Goal: Entertainment & Leisure: Browse casually

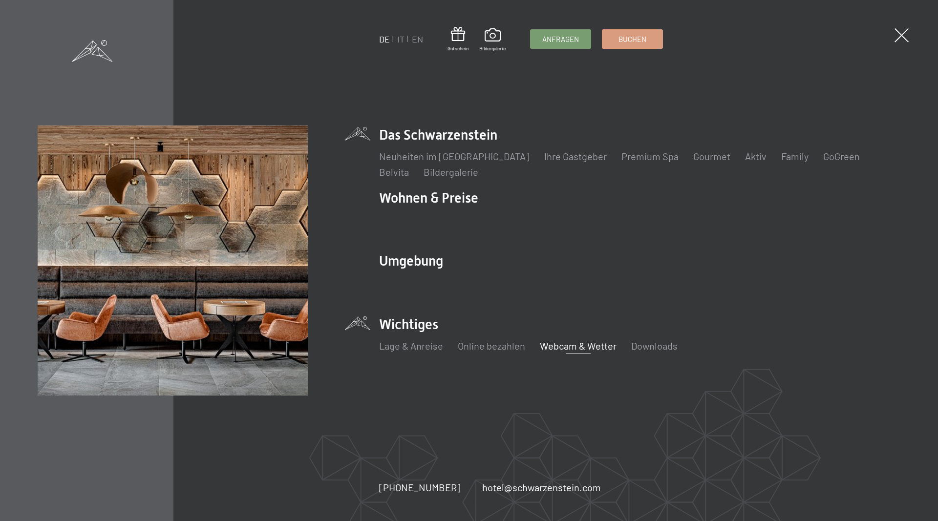
click at [565, 349] on link "Webcam & Wetter" at bounding box center [578, 346] width 77 height 12
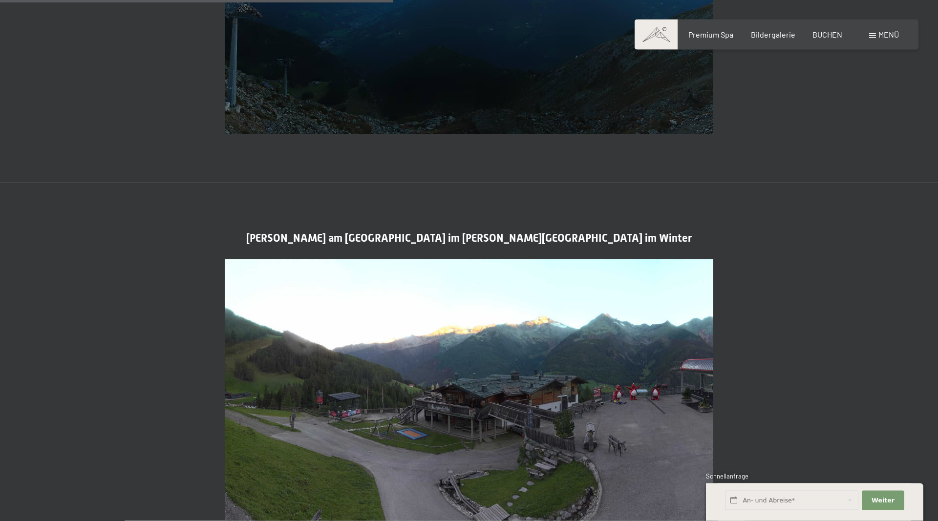
scroll to position [1395, 0]
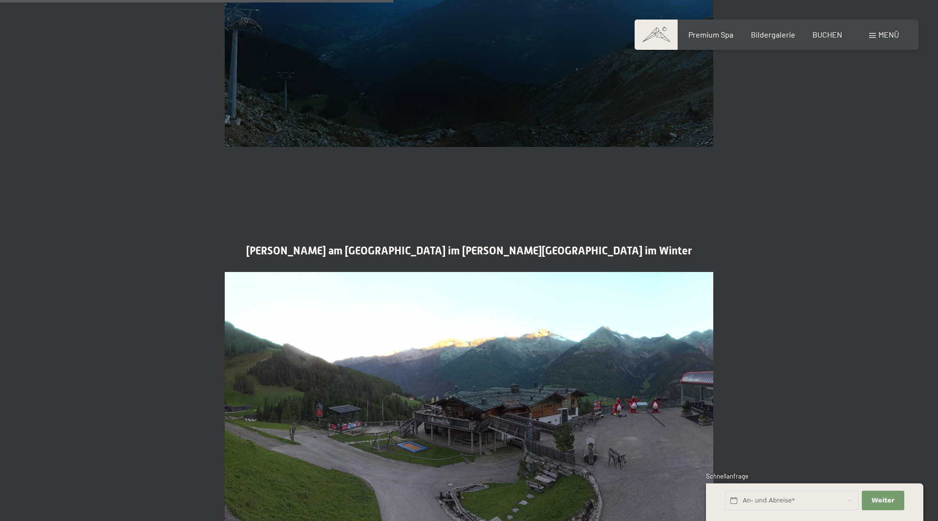
click at [875, 38] on span at bounding box center [872, 35] width 7 height 5
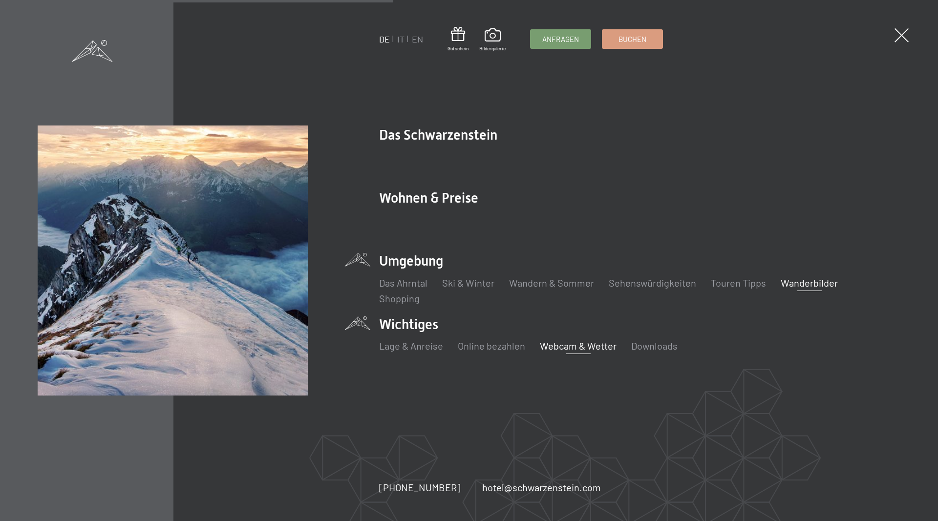
click at [802, 285] on link "Wanderbilder" at bounding box center [808, 283] width 57 height 12
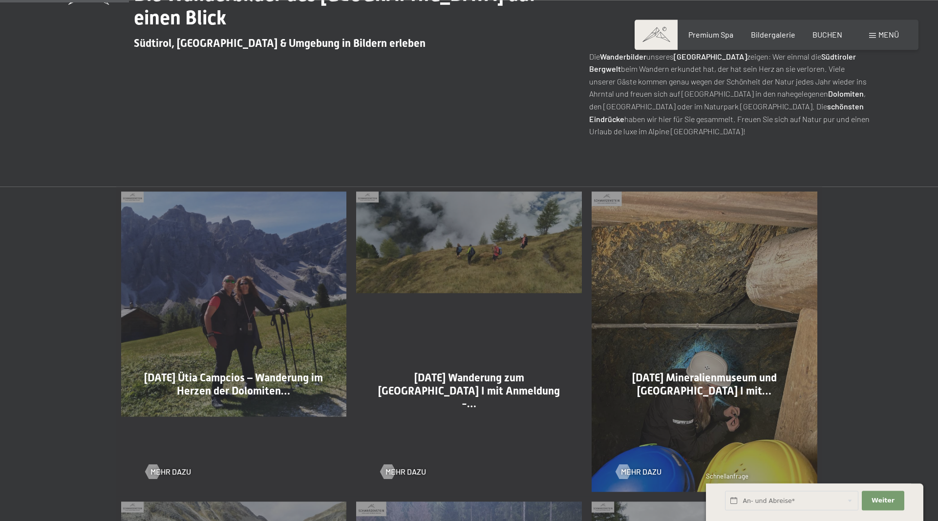
scroll to position [498, 0]
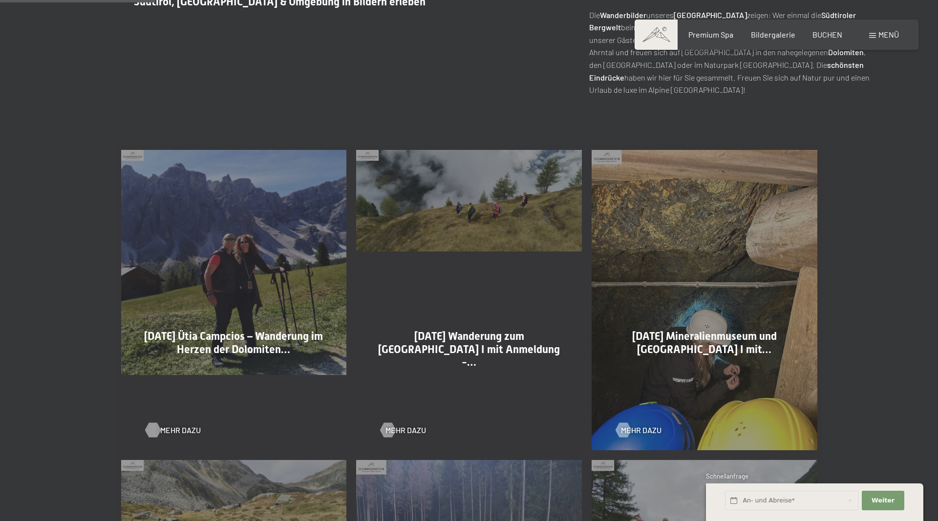
click at [157, 430] on div at bounding box center [152, 430] width 8 height 15
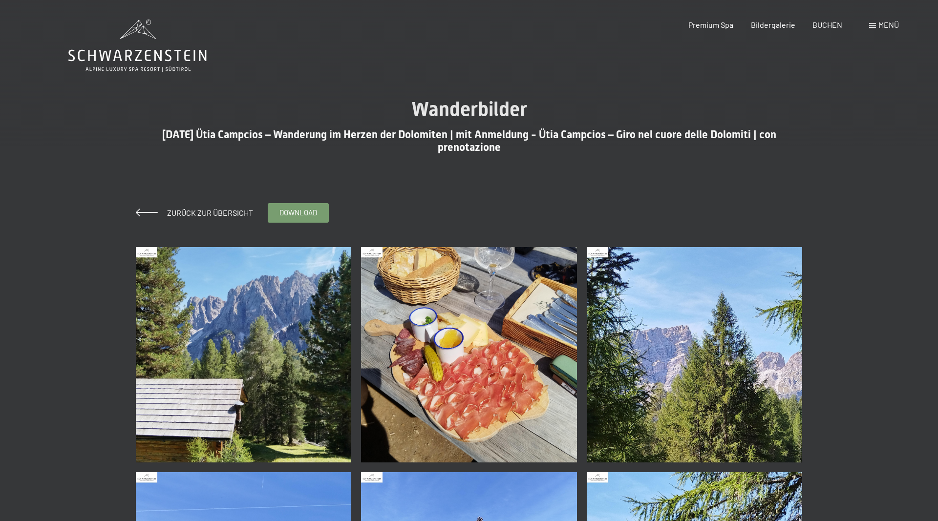
click at [210, 338] on img at bounding box center [244, 355] width 216 height 216
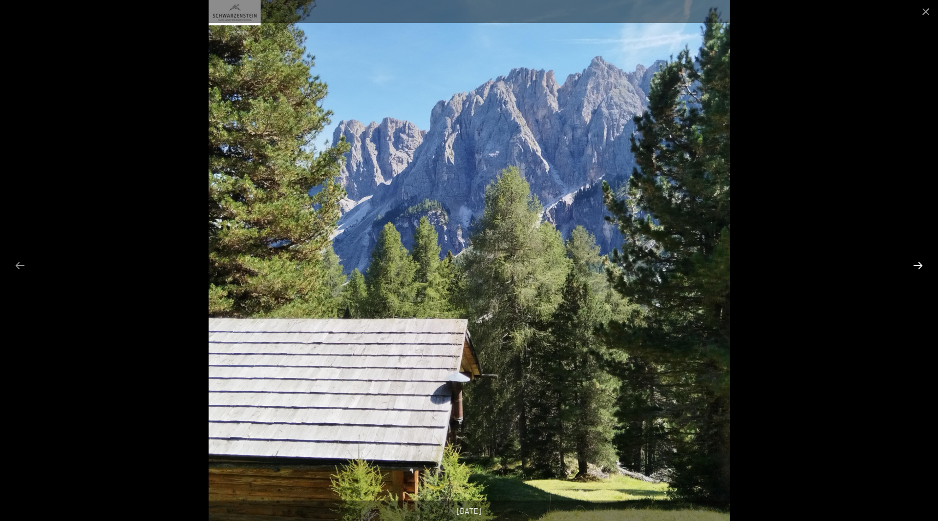
click at [919, 264] on button "Next slide" at bounding box center [917, 265] width 21 height 19
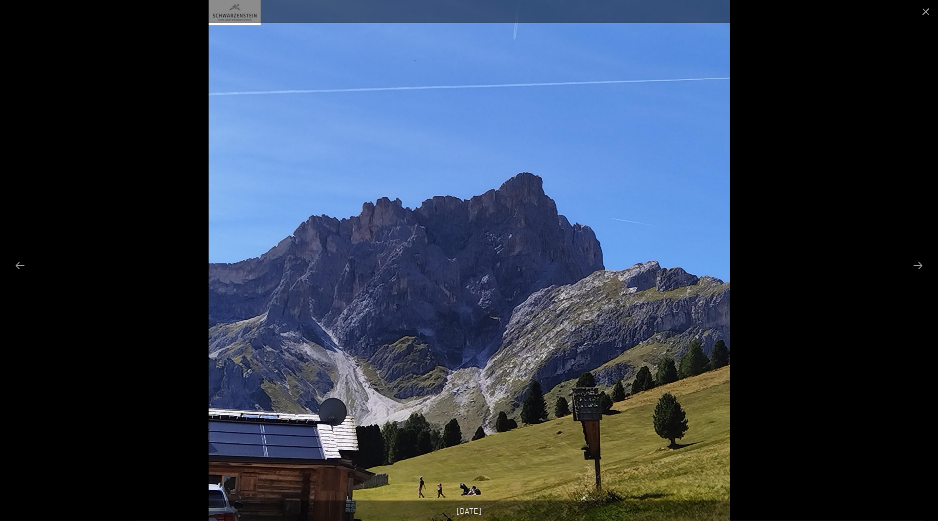
scroll to position [50, 0]
click at [923, 264] on button "Next slide" at bounding box center [917, 265] width 21 height 19
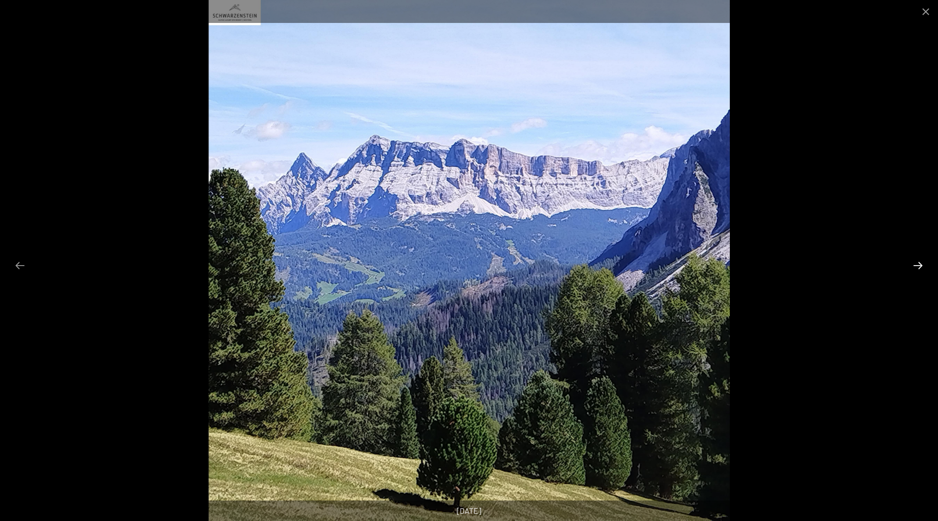
click at [923, 264] on button "Next slide" at bounding box center [917, 265] width 21 height 19
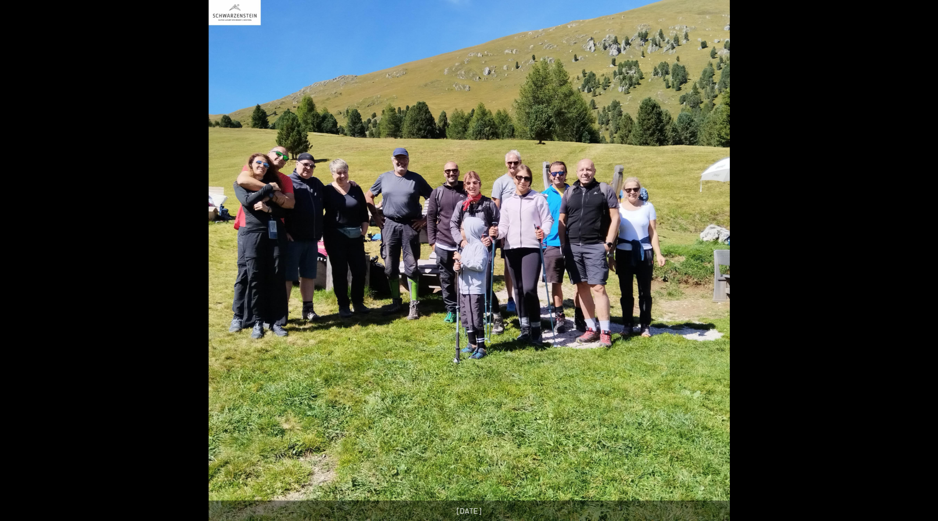
click at [923, 264] on button "Next slide" at bounding box center [922, 265] width 21 height 19
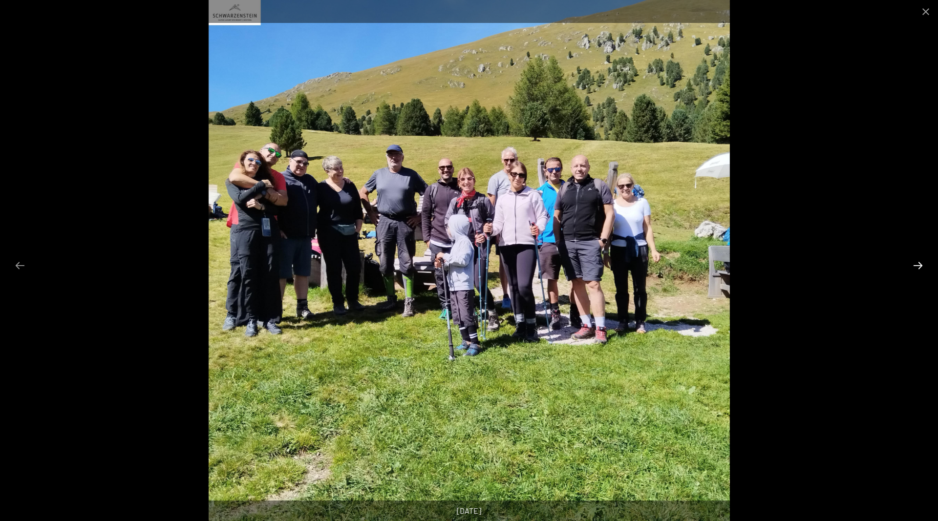
click at [923, 264] on button "Next slide" at bounding box center [917, 265] width 21 height 19
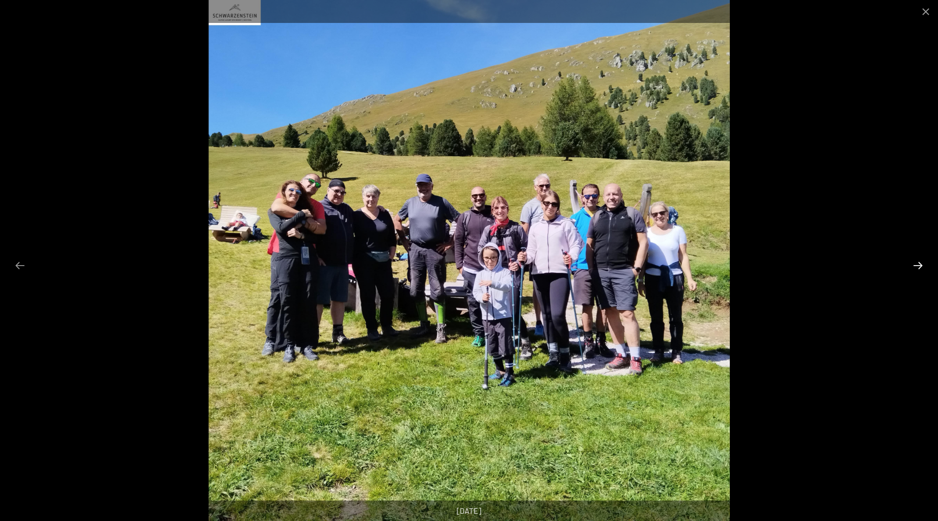
click at [923, 264] on button "Next slide" at bounding box center [917, 265] width 21 height 19
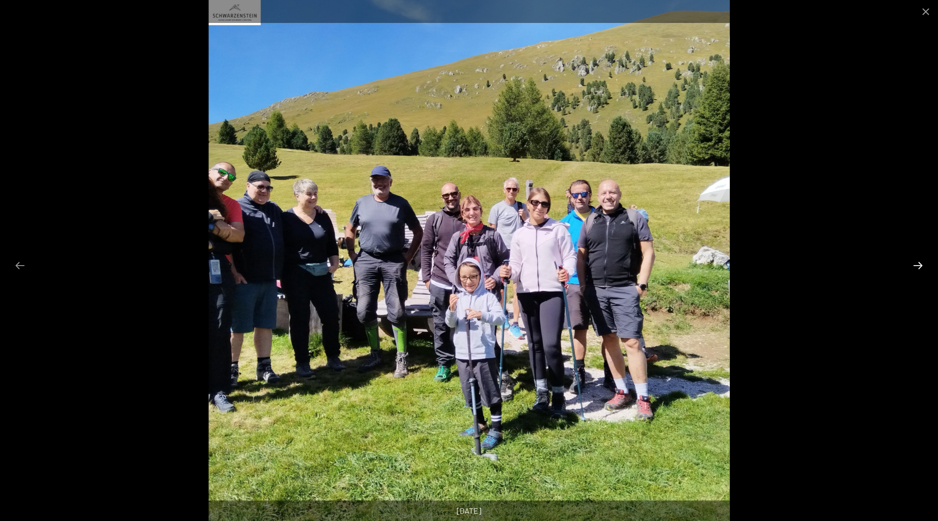
click at [923, 264] on button "Next slide" at bounding box center [917, 265] width 21 height 19
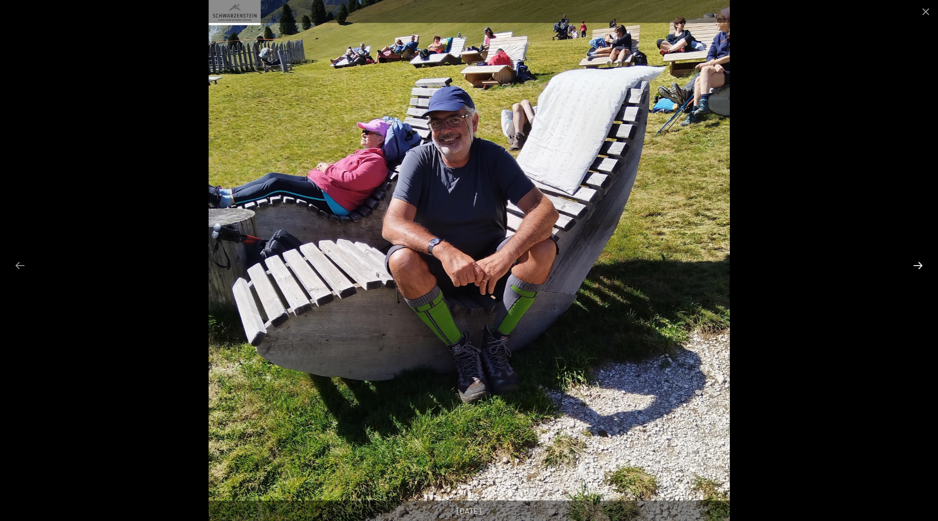
click at [923, 264] on button "Next slide" at bounding box center [917, 265] width 21 height 19
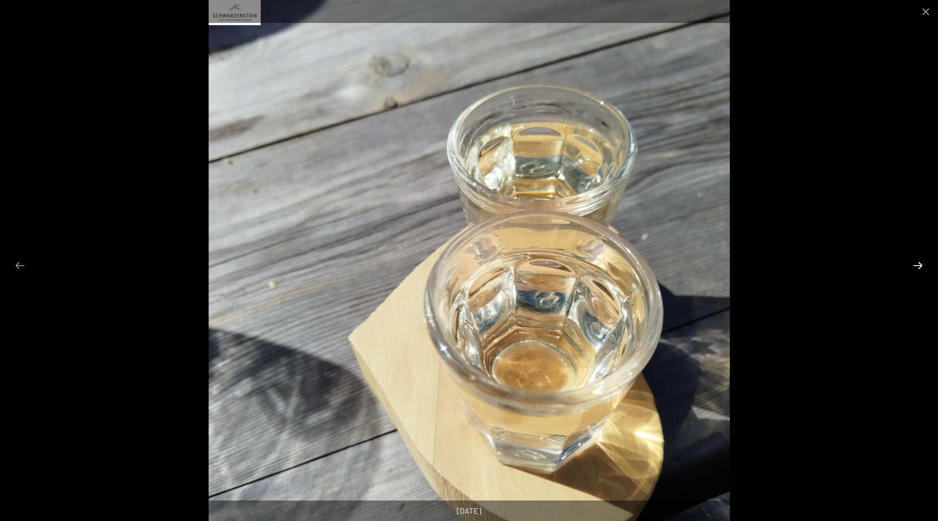
click at [923, 264] on button "Next slide" at bounding box center [917, 265] width 21 height 19
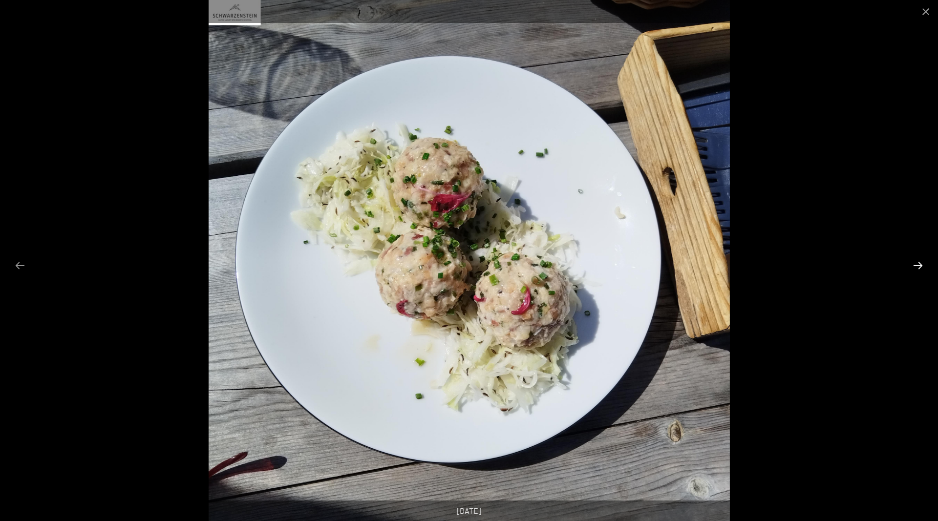
click at [923, 264] on button "Next slide" at bounding box center [917, 265] width 21 height 19
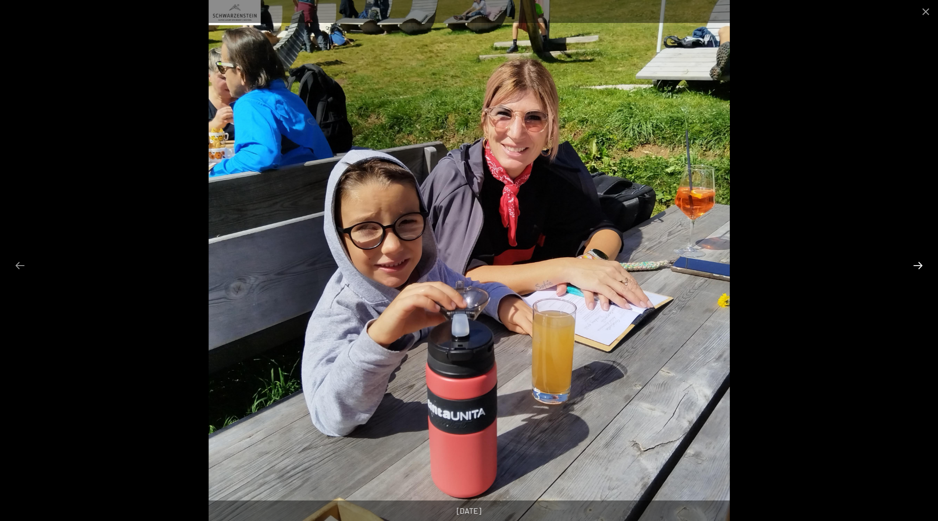
click at [923, 264] on button "Next slide" at bounding box center [917, 265] width 21 height 19
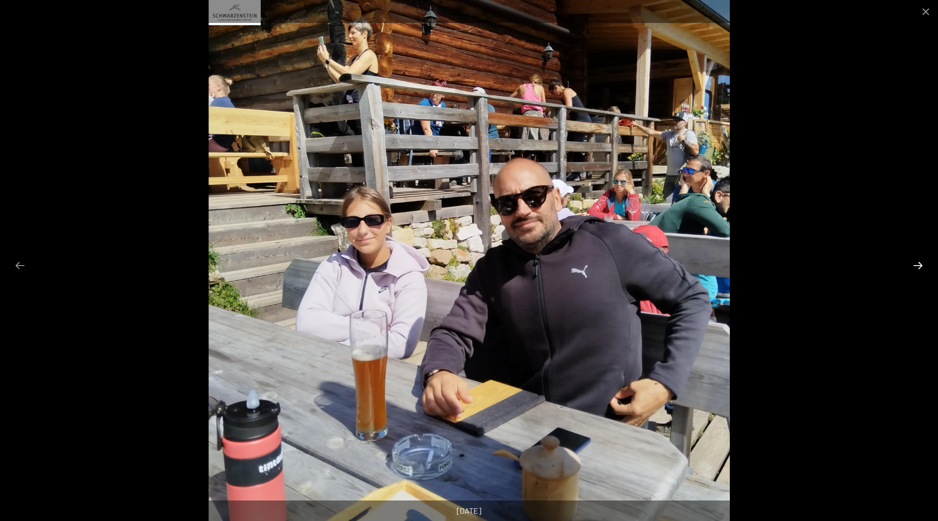
click at [923, 264] on button "Next slide" at bounding box center [917, 265] width 21 height 19
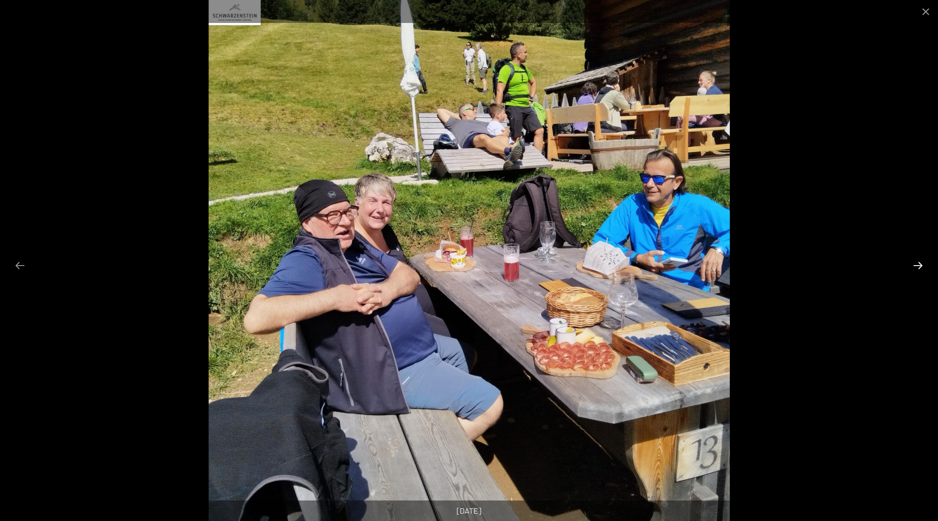
click at [923, 264] on button "Next slide" at bounding box center [917, 265] width 21 height 19
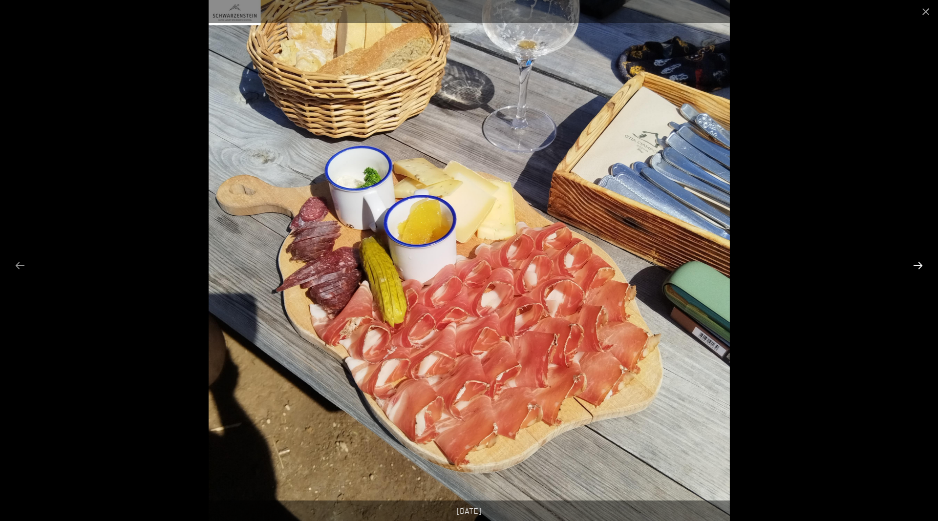
click at [921, 264] on button "Next slide" at bounding box center [917, 265] width 21 height 19
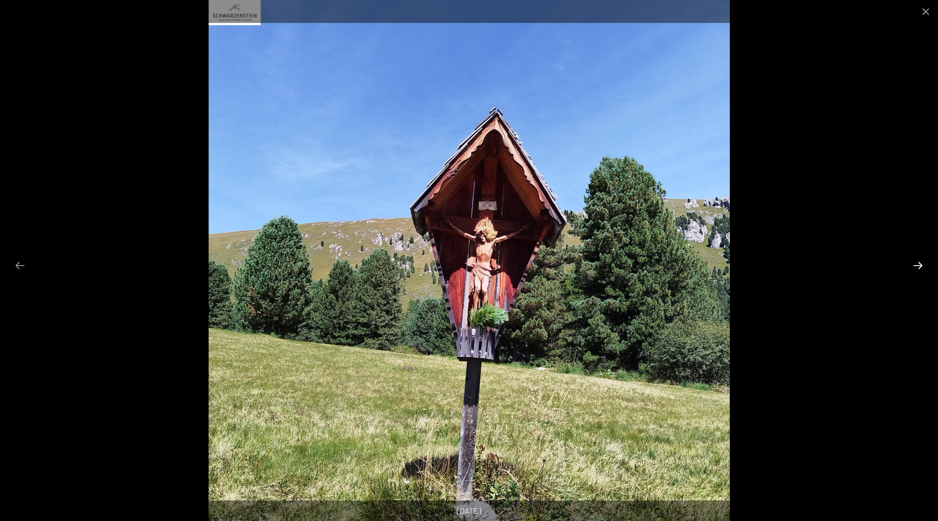
click at [921, 264] on button "Next slide" at bounding box center [917, 265] width 21 height 19
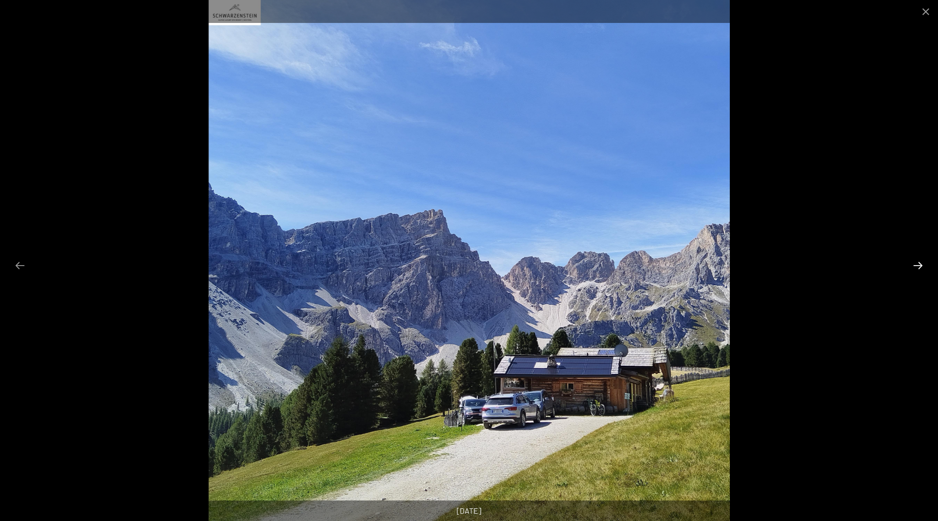
click at [921, 264] on button "Next slide" at bounding box center [917, 265] width 21 height 19
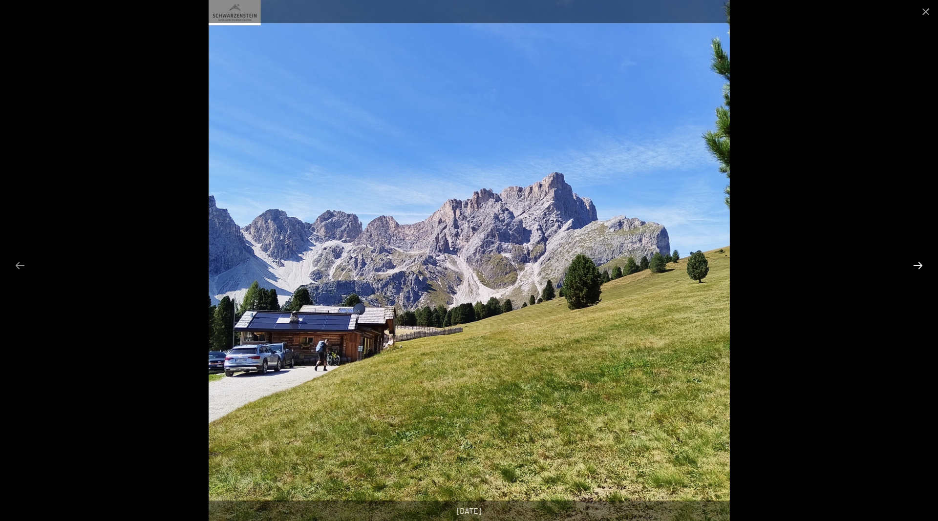
click at [921, 264] on button "Next slide" at bounding box center [917, 265] width 21 height 19
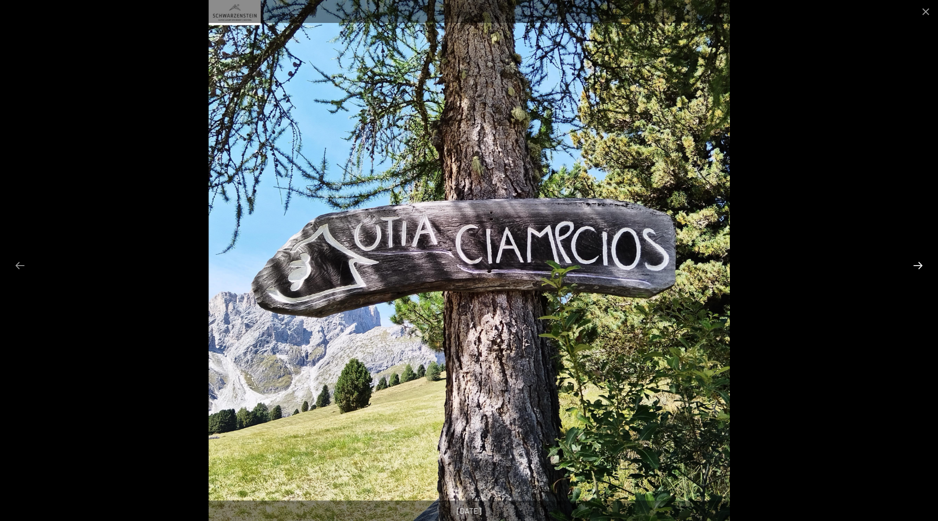
click at [921, 264] on button "Next slide" at bounding box center [917, 265] width 21 height 19
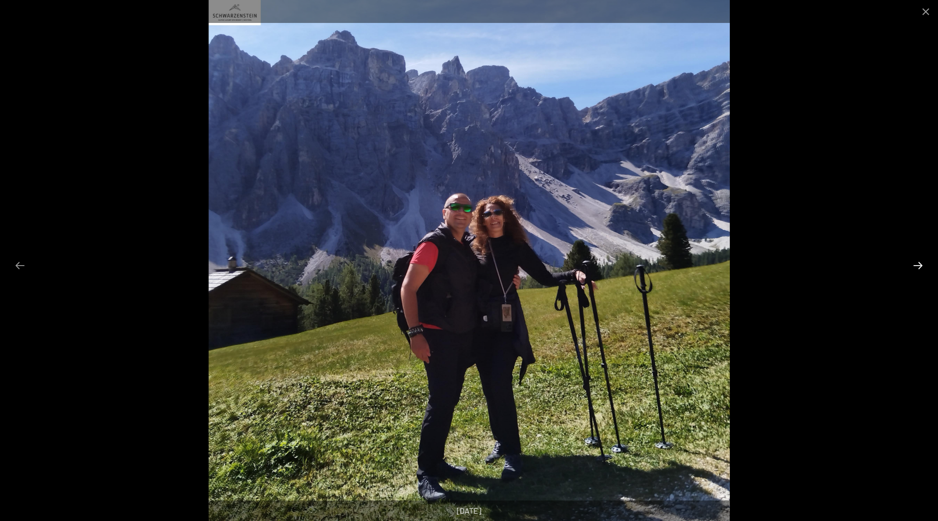
click at [921, 264] on button "Next slide" at bounding box center [917, 265] width 21 height 19
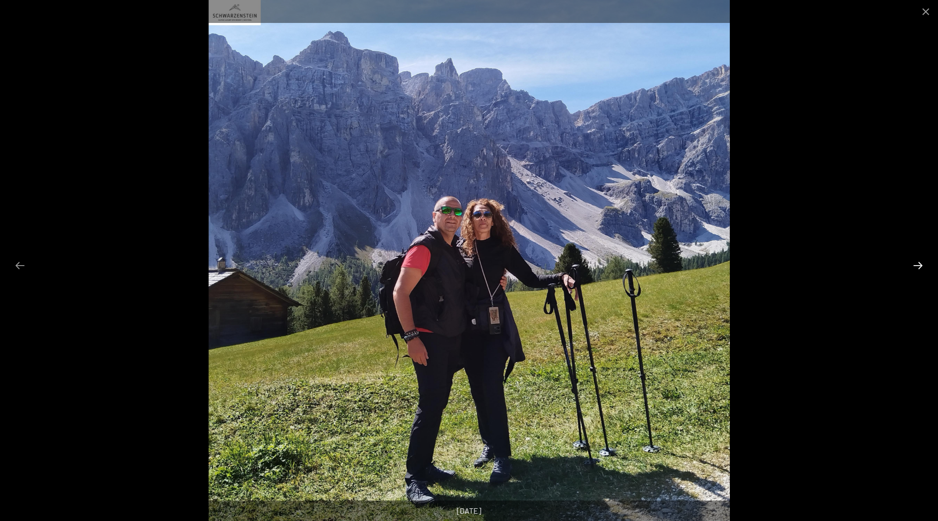
click at [921, 264] on button "Next slide" at bounding box center [917, 265] width 21 height 19
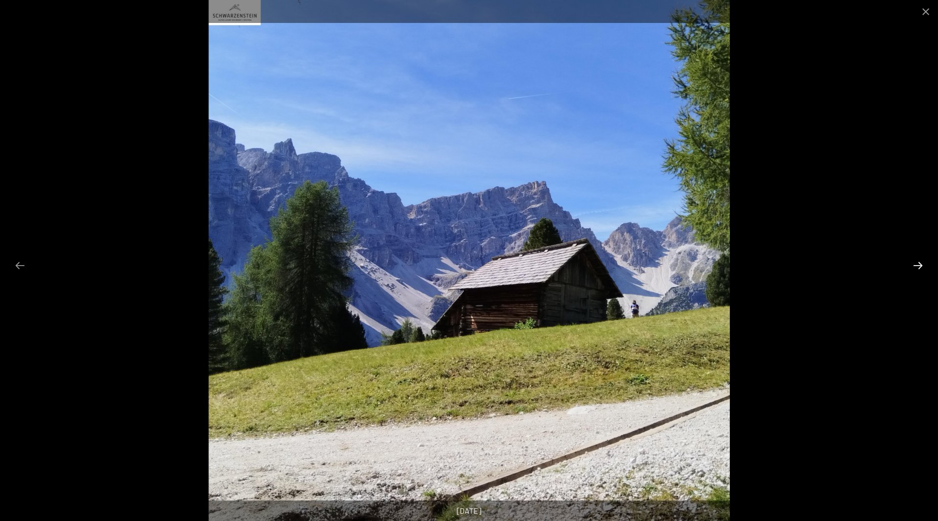
click at [921, 264] on button "Next slide" at bounding box center [917, 265] width 21 height 19
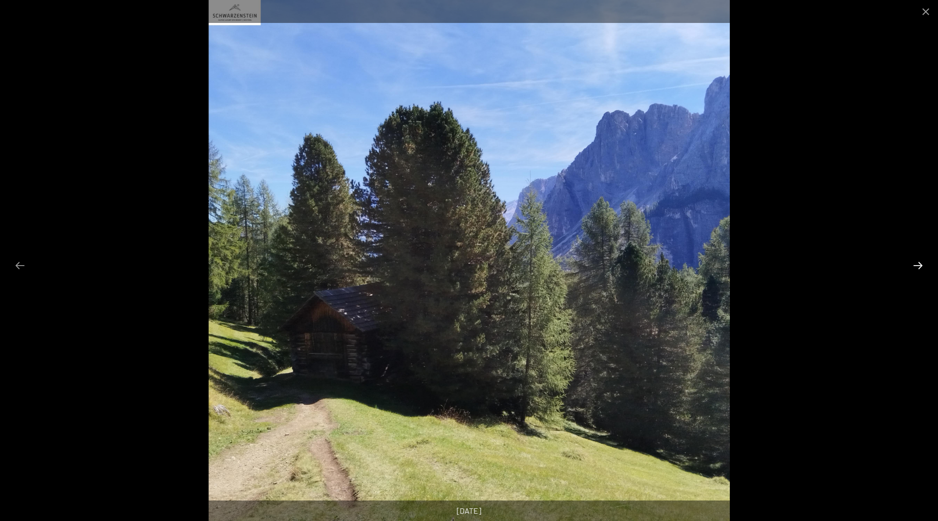
click at [921, 264] on button "Next slide" at bounding box center [917, 265] width 21 height 19
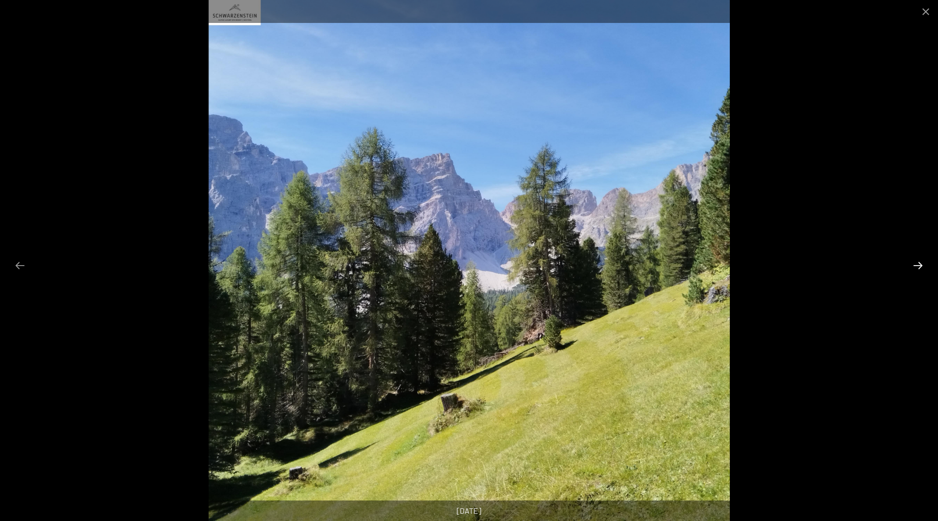
click at [921, 264] on button "Next slide" at bounding box center [917, 265] width 21 height 19
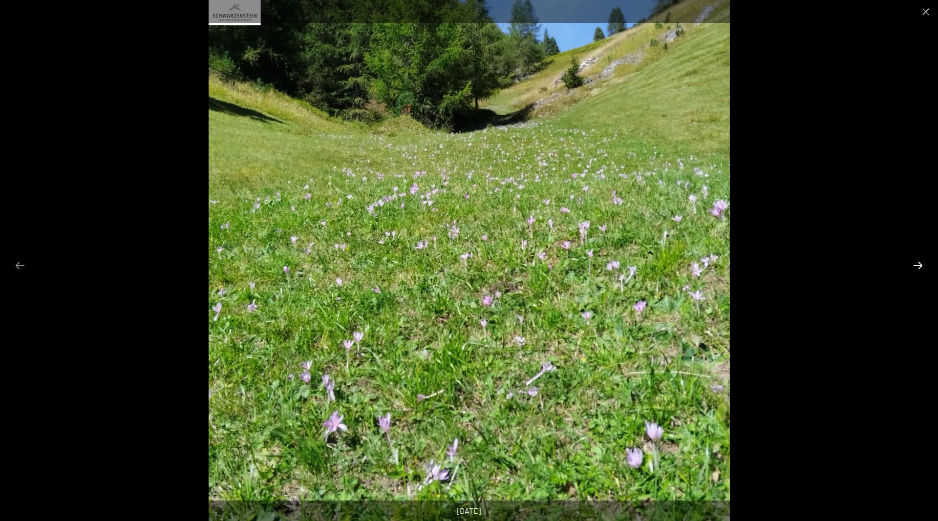
click at [921, 264] on button "Next slide" at bounding box center [917, 265] width 21 height 19
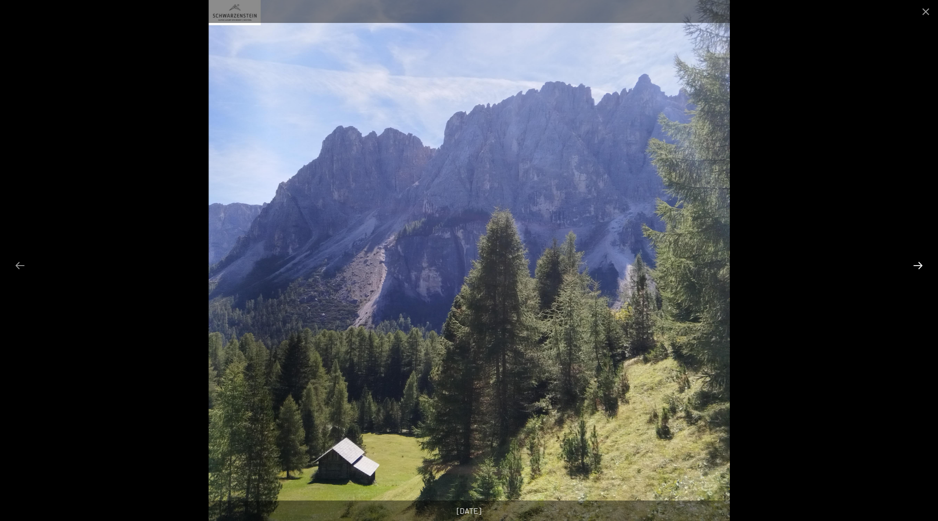
click at [921, 264] on button "Next slide" at bounding box center [917, 265] width 21 height 19
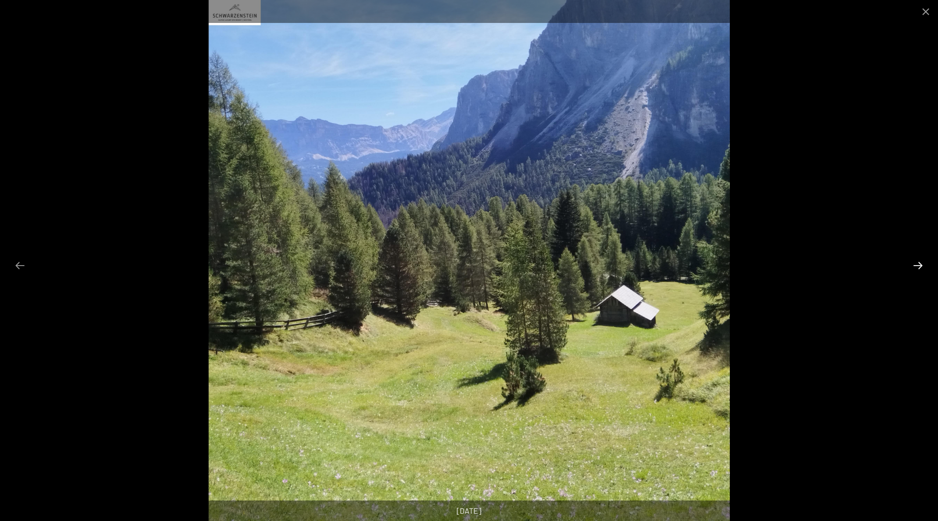
click at [921, 264] on button "Next slide" at bounding box center [917, 265] width 21 height 19
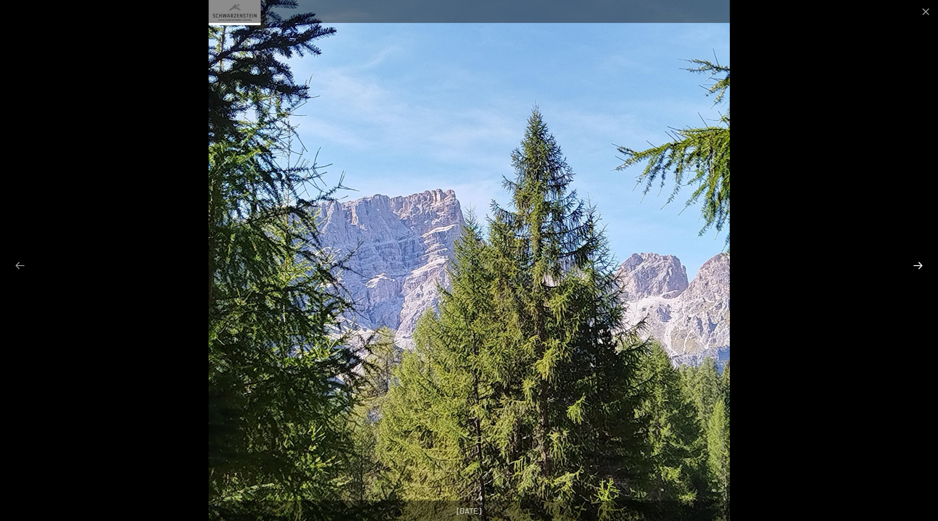
click at [921, 264] on button "Next slide" at bounding box center [917, 265] width 21 height 19
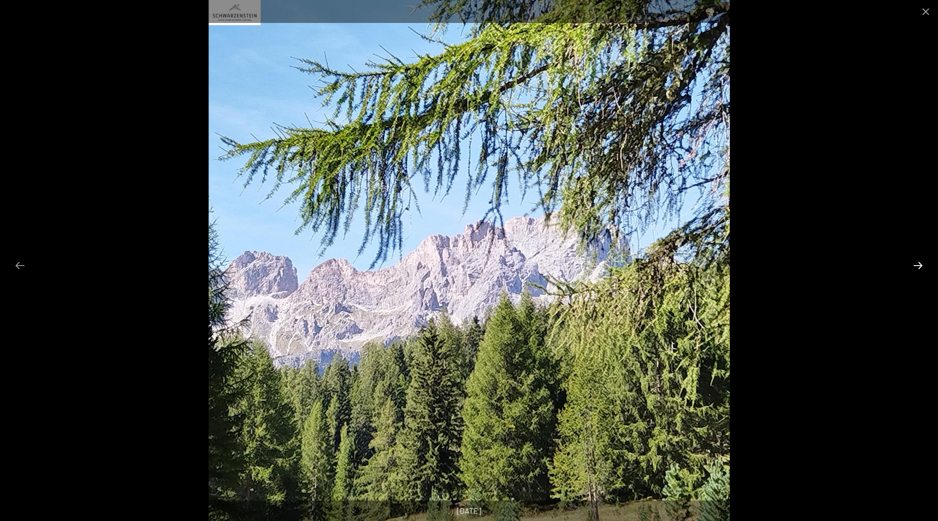
click at [921, 264] on button "Next slide" at bounding box center [917, 265] width 21 height 19
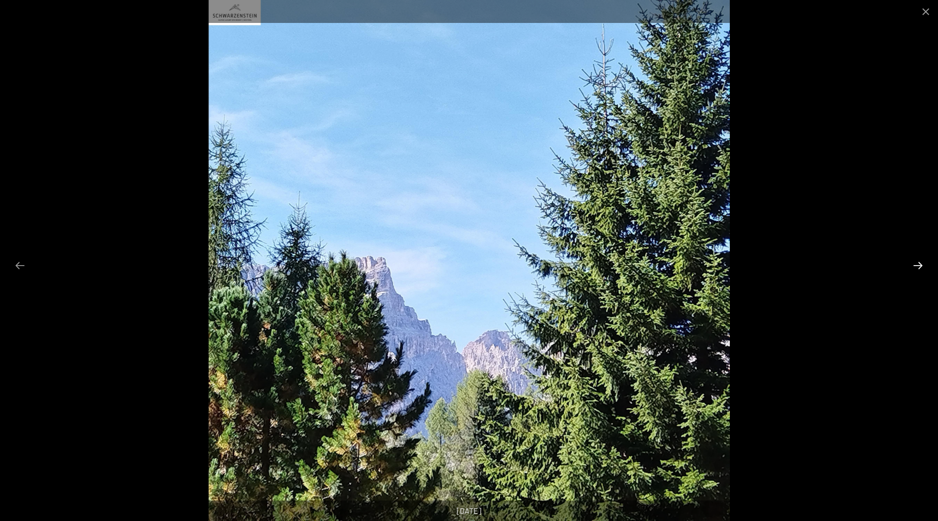
click at [921, 264] on button "Next slide" at bounding box center [917, 265] width 21 height 19
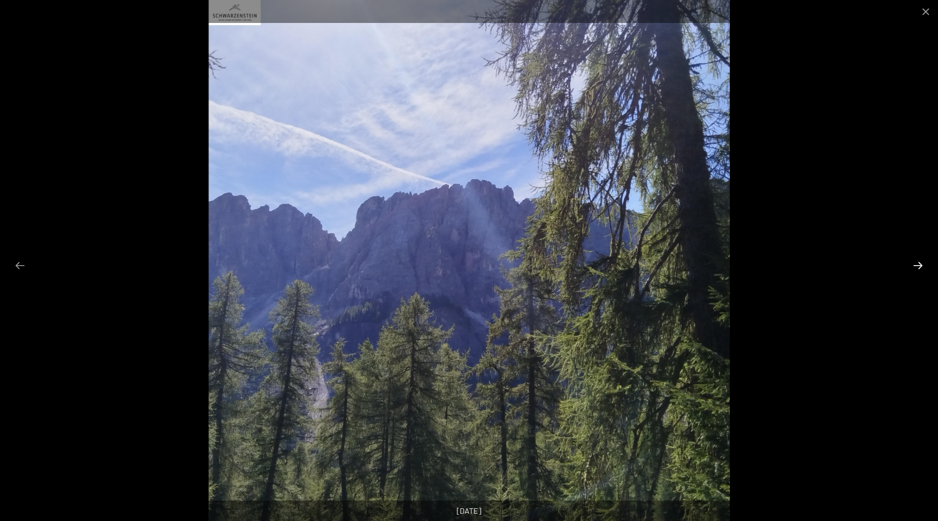
click at [921, 264] on button "Next slide" at bounding box center [917, 265] width 21 height 19
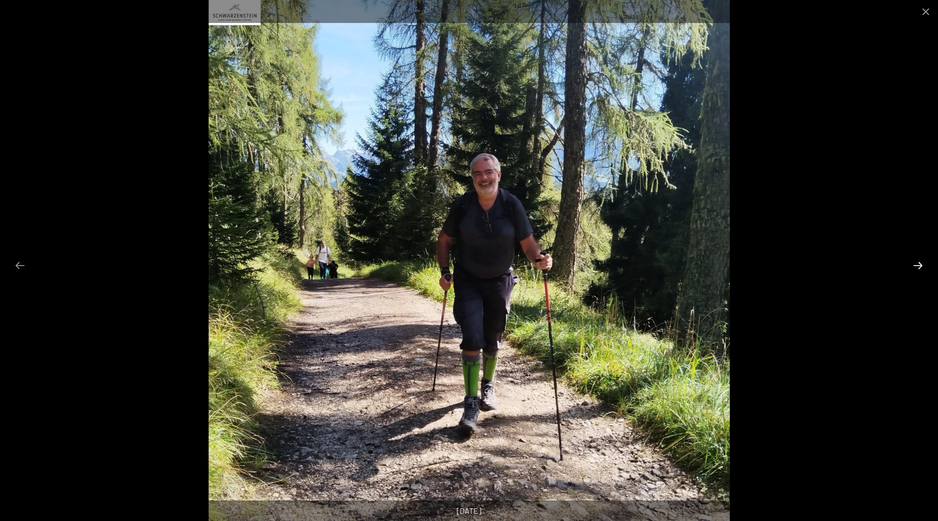
click at [921, 264] on button "Next slide" at bounding box center [917, 265] width 21 height 19
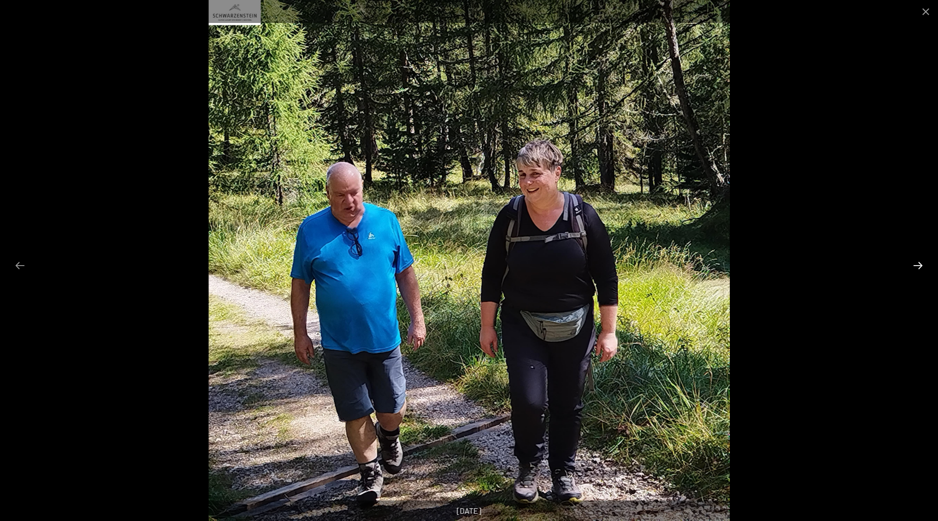
click at [921, 264] on button "Next slide" at bounding box center [917, 265] width 21 height 19
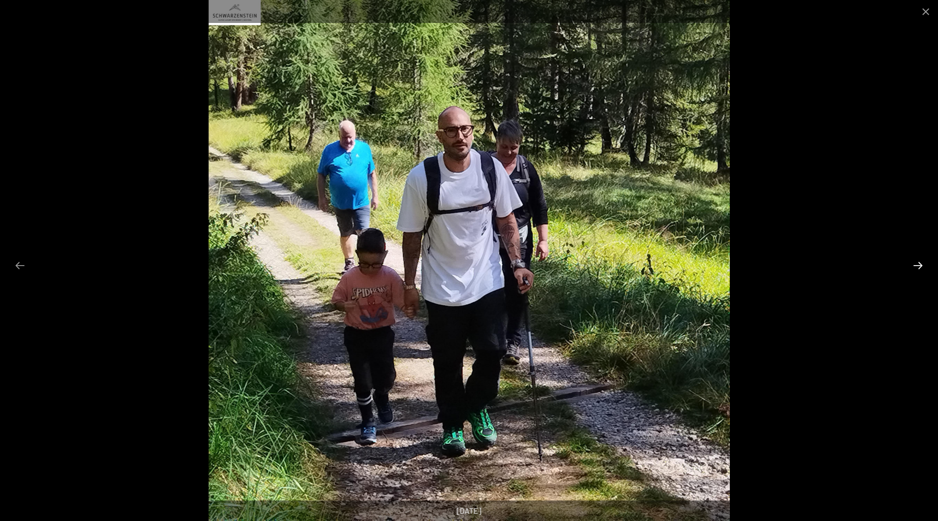
click at [921, 264] on button "Next slide" at bounding box center [917, 265] width 21 height 19
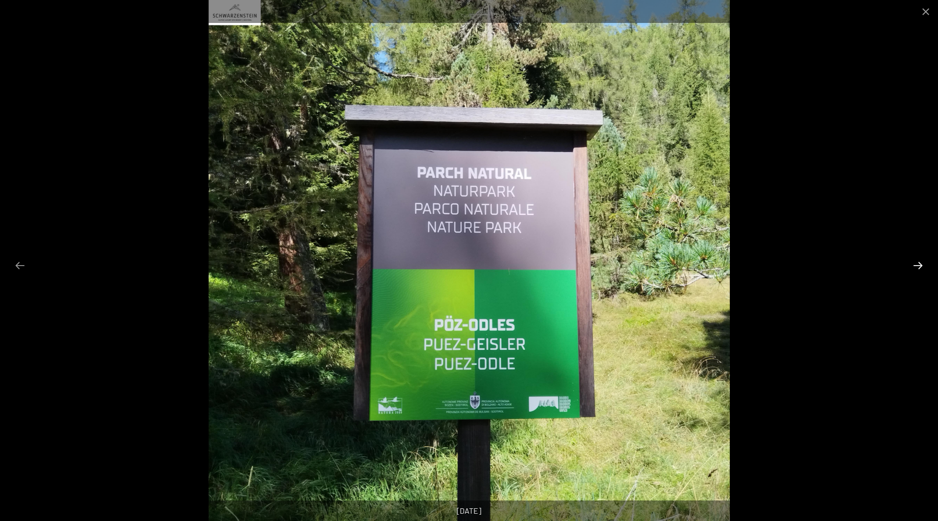
click at [921, 264] on button "Next slide" at bounding box center [917, 265] width 21 height 19
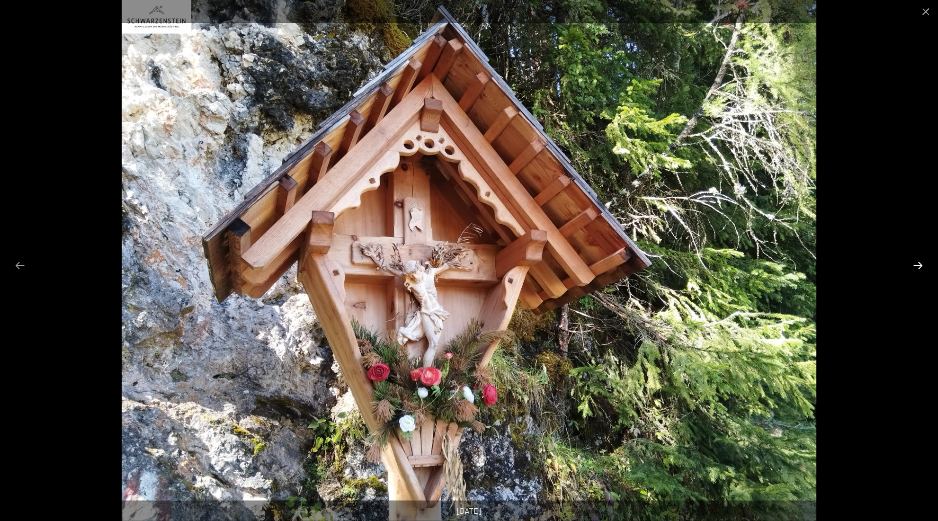
click at [921, 264] on button "Next slide" at bounding box center [917, 265] width 21 height 19
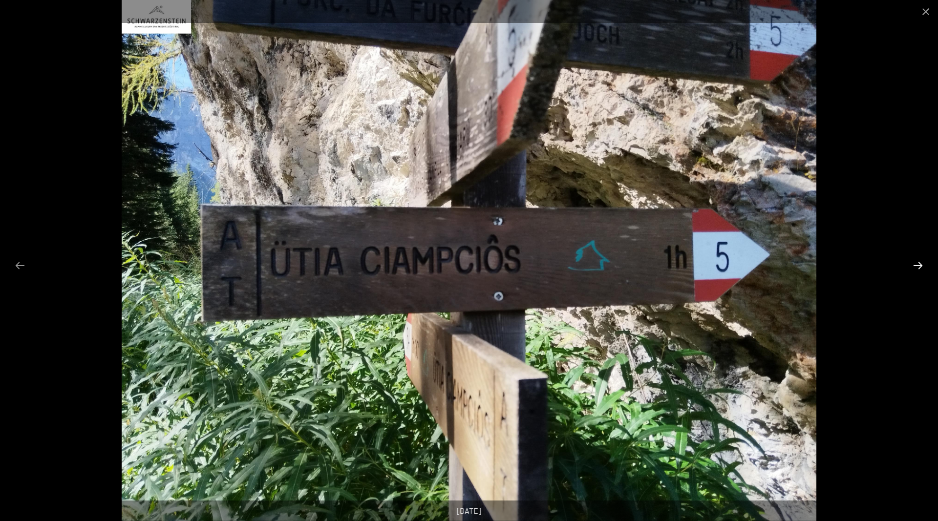
click at [921, 264] on button "Next slide" at bounding box center [917, 265] width 21 height 19
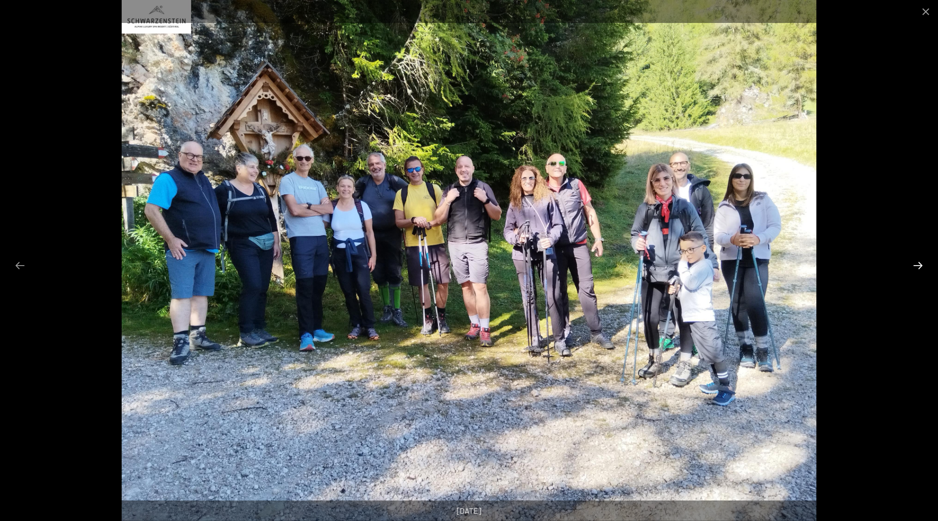
click at [921, 264] on button "Next slide" at bounding box center [917, 265] width 21 height 19
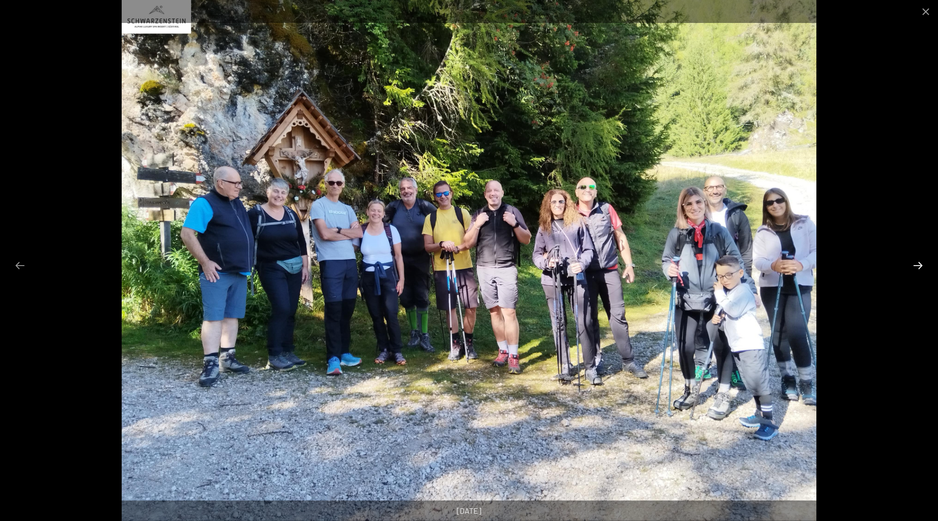
click at [921, 264] on button "Next slide" at bounding box center [917, 265] width 21 height 19
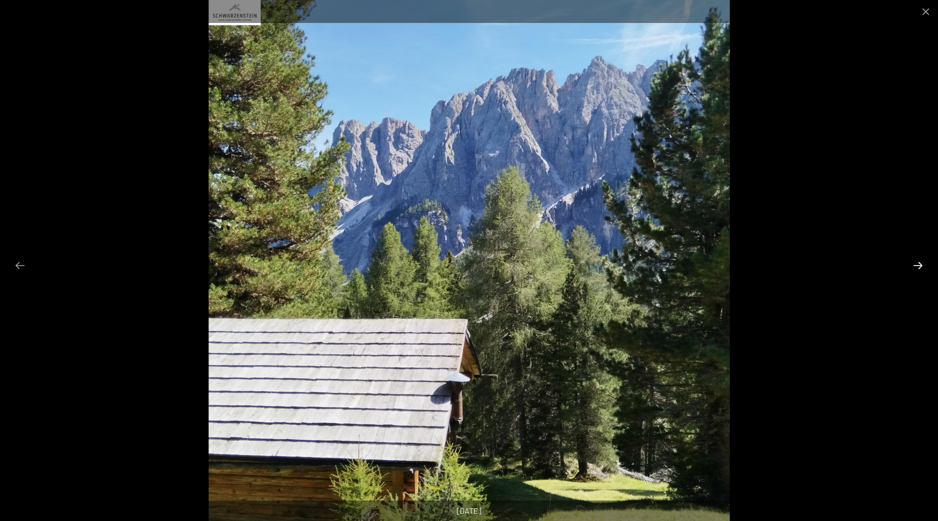
click at [921, 264] on button "Next slide" at bounding box center [917, 265] width 21 height 19
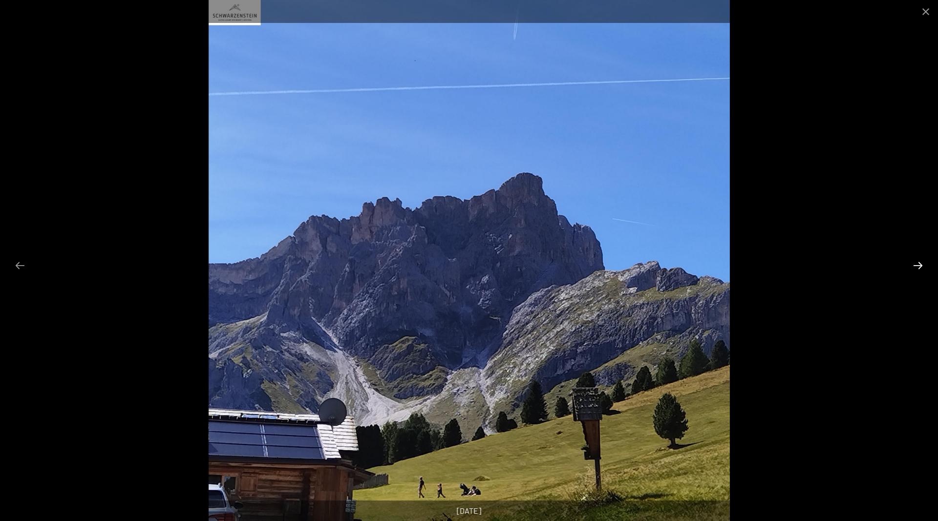
click at [921, 264] on button "Next slide" at bounding box center [917, 265] width 21 height 19
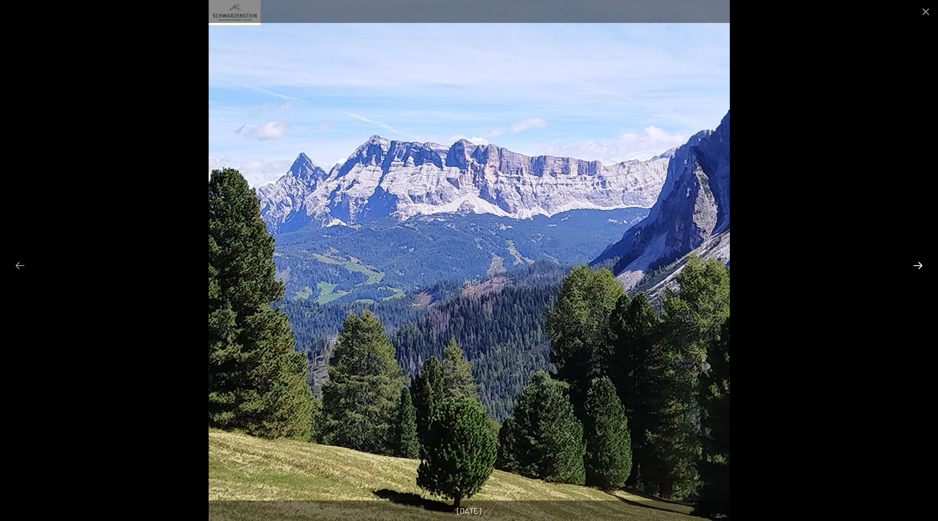
click at [921, 264] on button "Next slide" at bounding box center [917, 265] width 21 height 19
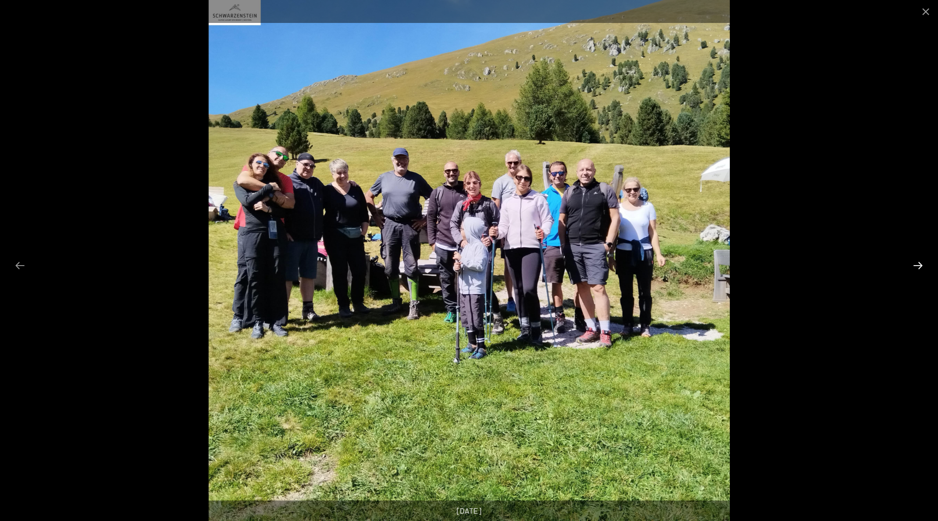
click at [921, 264] on button "Next slide" at bounding box center [917, 265] width 21 height 19
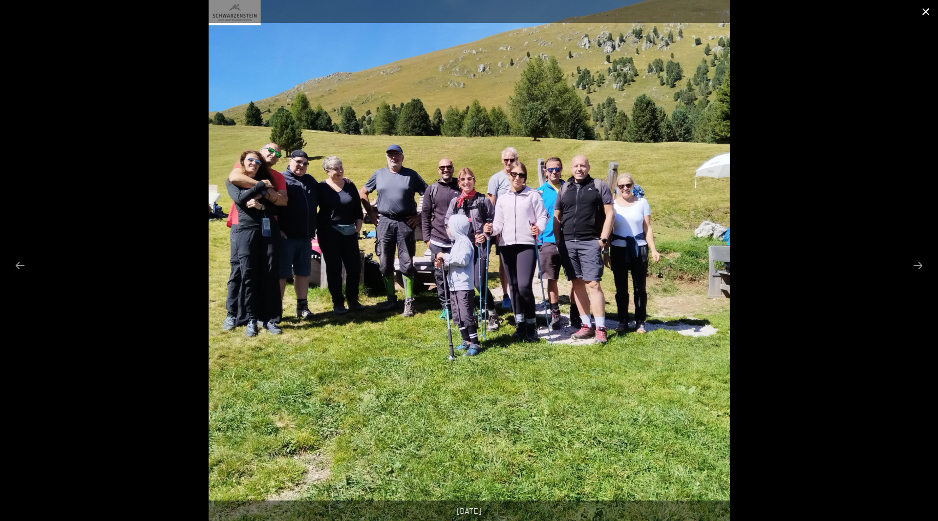
click at [927, 11] on button "Close gallery" at bounding box center [925, 11] width 24 height 23
